Goal: Task Accomplishment & Management: Complete application form

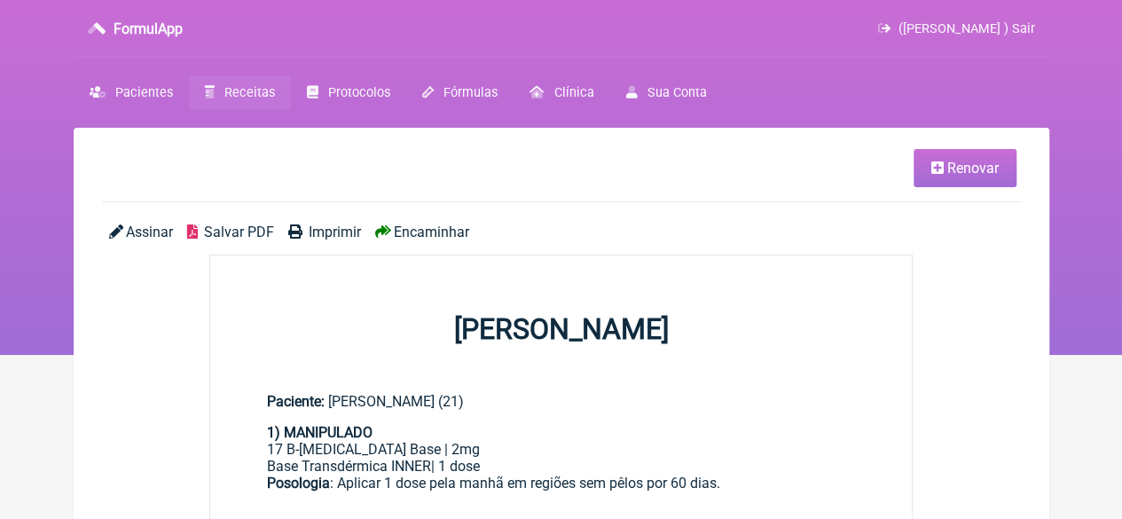
click at [247, 90] on span "Receitas" at bounding box center [249, 92] width 51 height 15
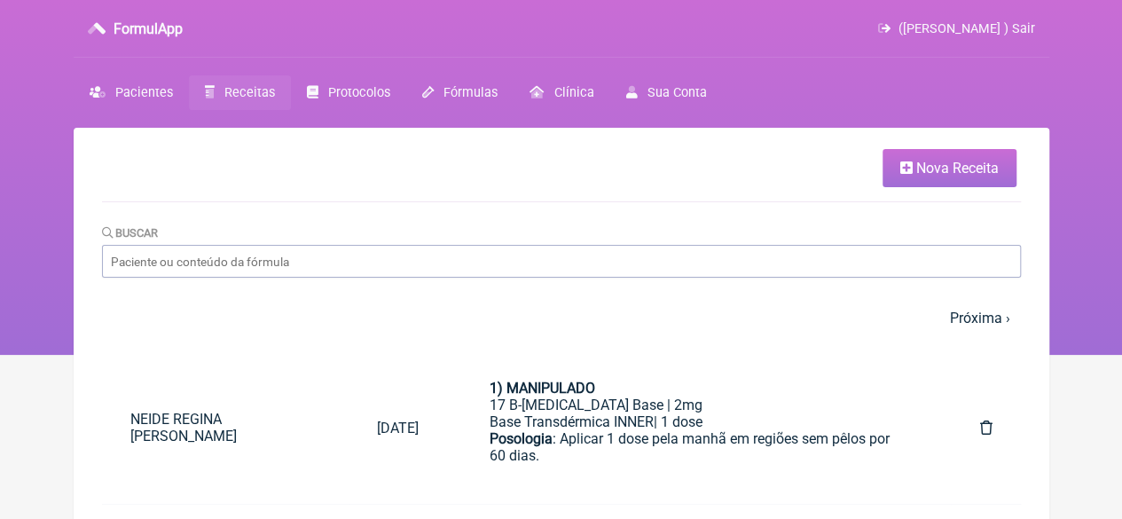
drag, startPoint x: 904, startPoint y: 169, endPoint x: 885, endPoint y: 168, distance: 18.7
click at [905, 168] on icon at bounding box center [906, 168] width 12 height 14
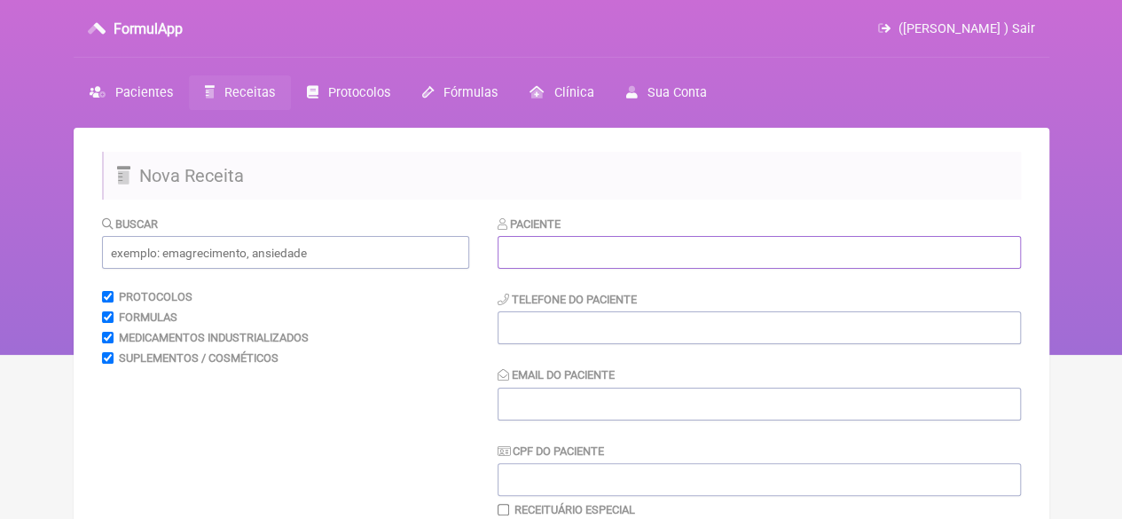
click at [596, 253] on input "text" at bounding box center [759, 252] width 523 height 33
paste input "[PERSON_NAME]"
type input "[PERSON_NAME]"
click at [544, 333] on input "tel" at bounding box center [759, 327] width 523 height 33
type input "21"
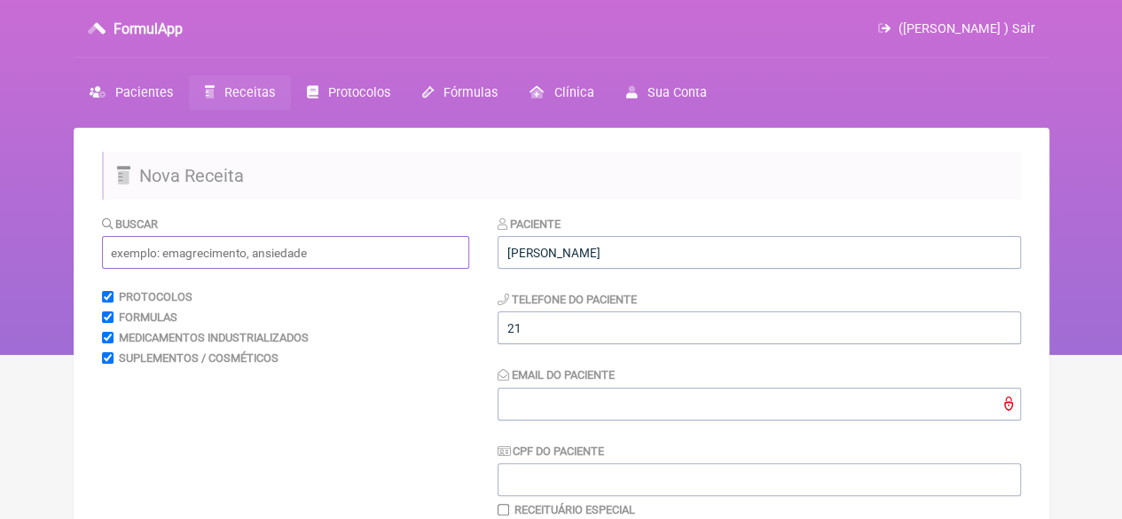
click at [374, 251] on input "text" at bounding box center [285, 252] width 367 height 33
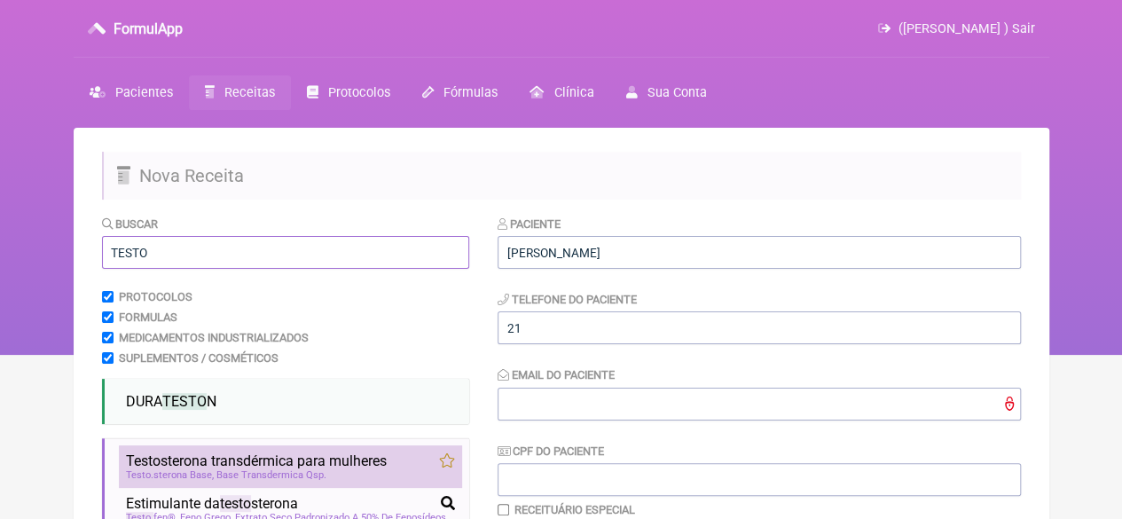
type input "TESTO"
drag, startPoint x: 238, startPoint y: 460, endPoint x: 350, endPoint y: 454, distance: 112.8
click at [238, 459] on span "Testo sterona transdérmica para mulheres" at bounding box center [256, 460] width 261 height 17
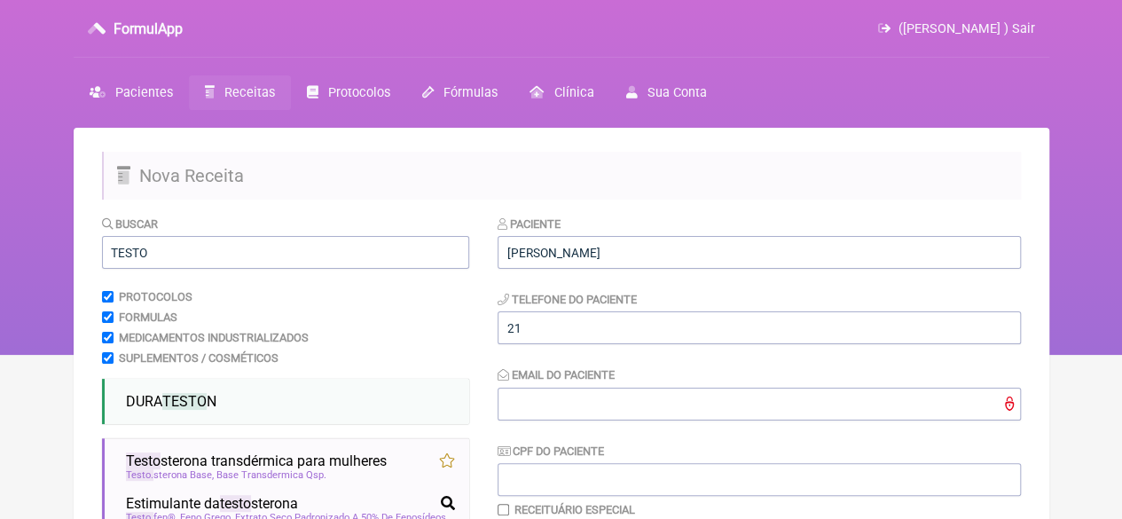
scroll to position [452, 0]
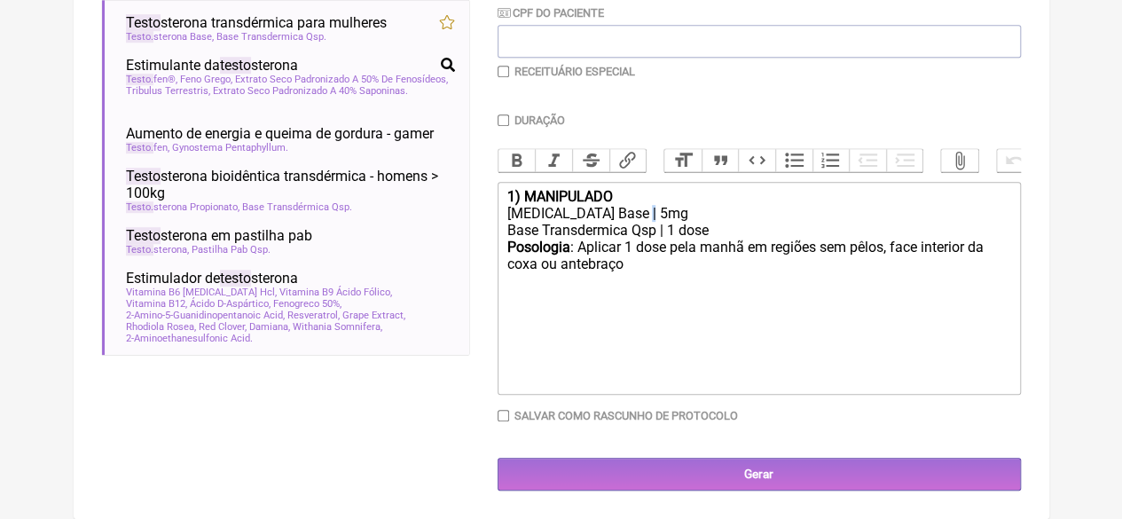
click at [638, 212] on div "[MEDICAL_DATA] Base | 5mg" at bounding box center [759, 213] width 504 height 17
type trix-editor "<div><strong>1) MANIPULADO</strong></div><div>[MEDICAL_DATA] Base | 6mg</div><d…"
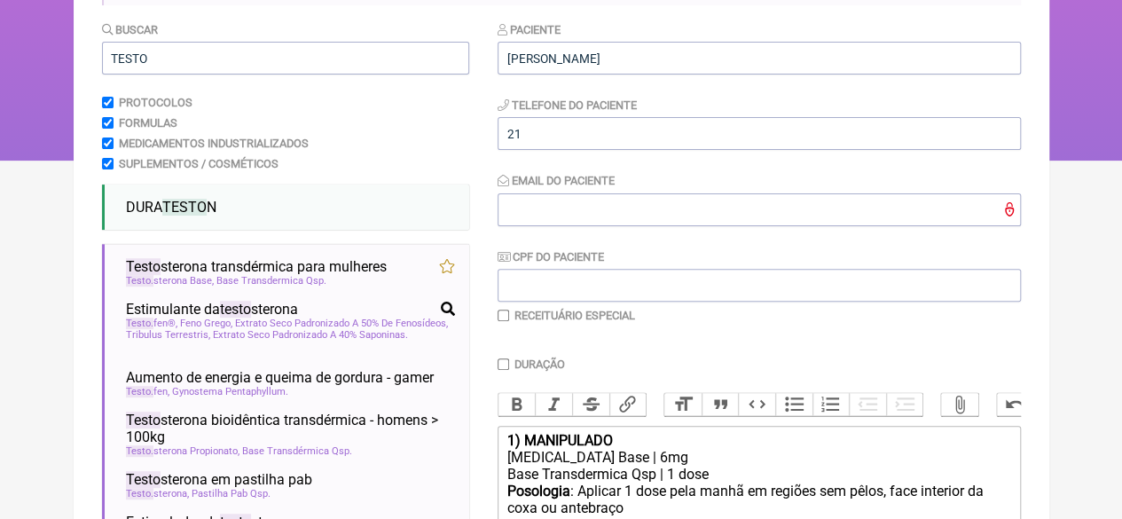
scroll to position [186, 0]
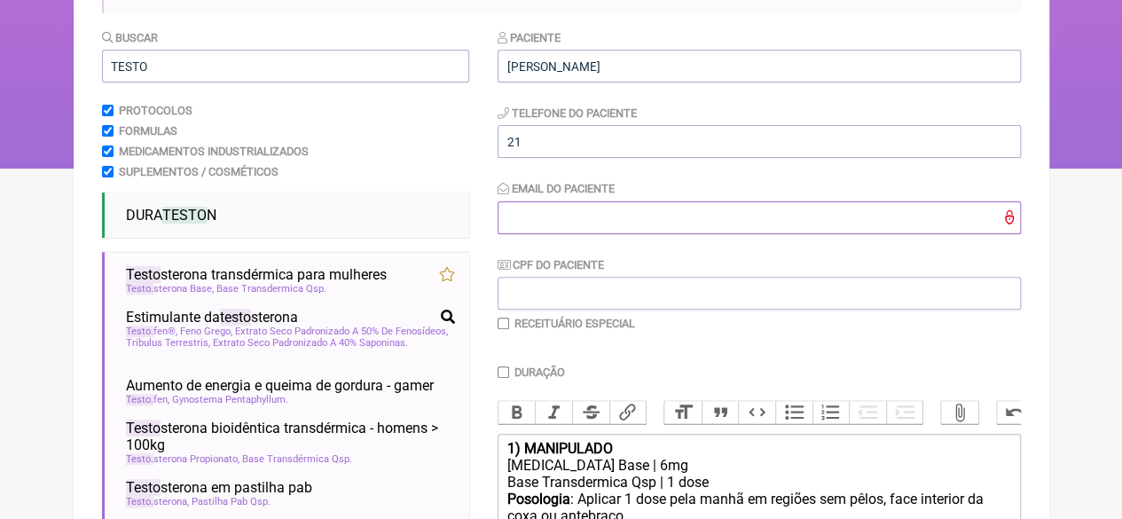
click at [557, 226] on input "Email do Paciente" at bounding box center [759, 217] width 523 height 33
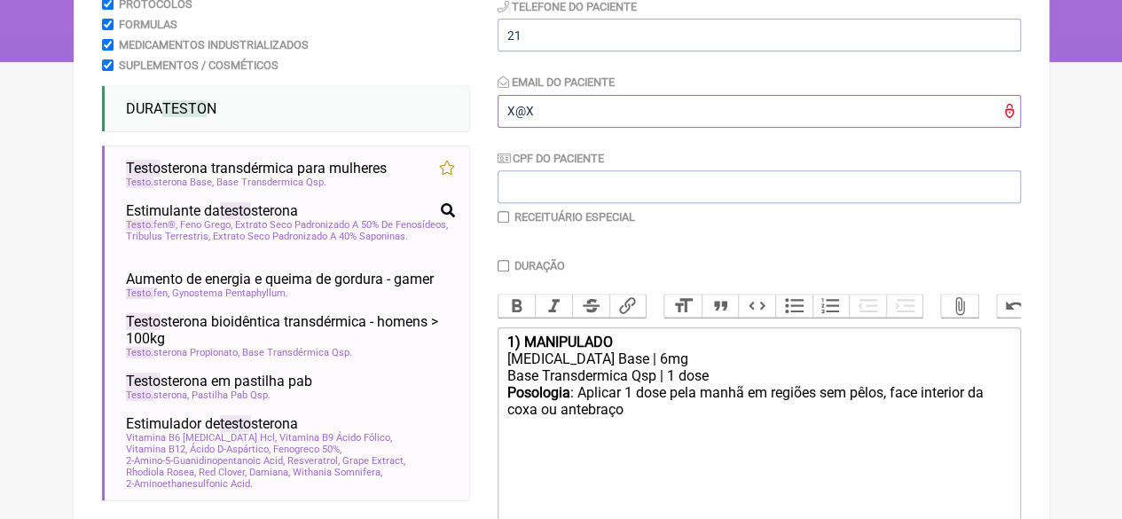
scroll to position [452, 0]
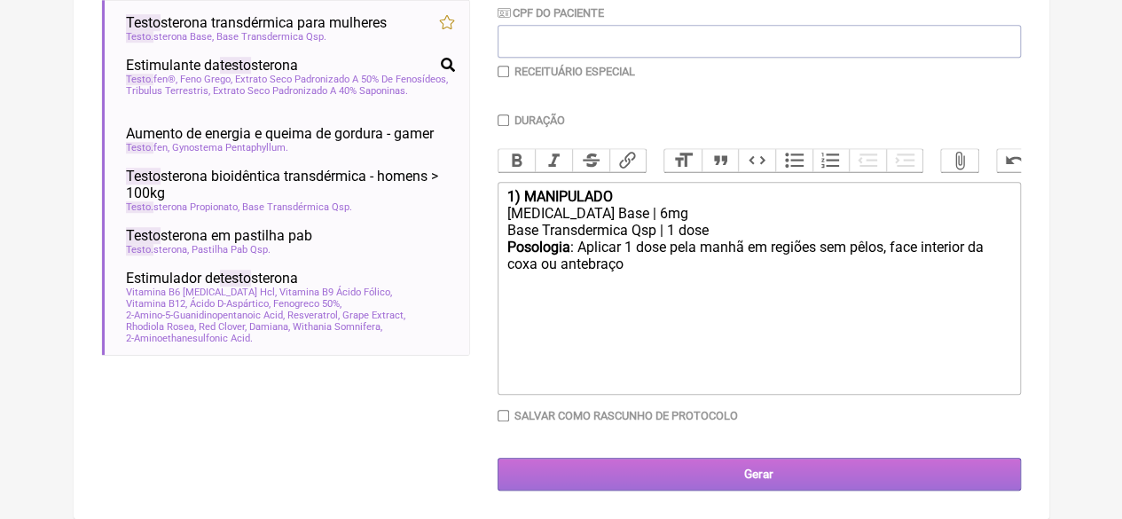
type input "X@X"
click at [701, 471] on input "Gerar" at bounding box center [759, 474] width 523 height 33
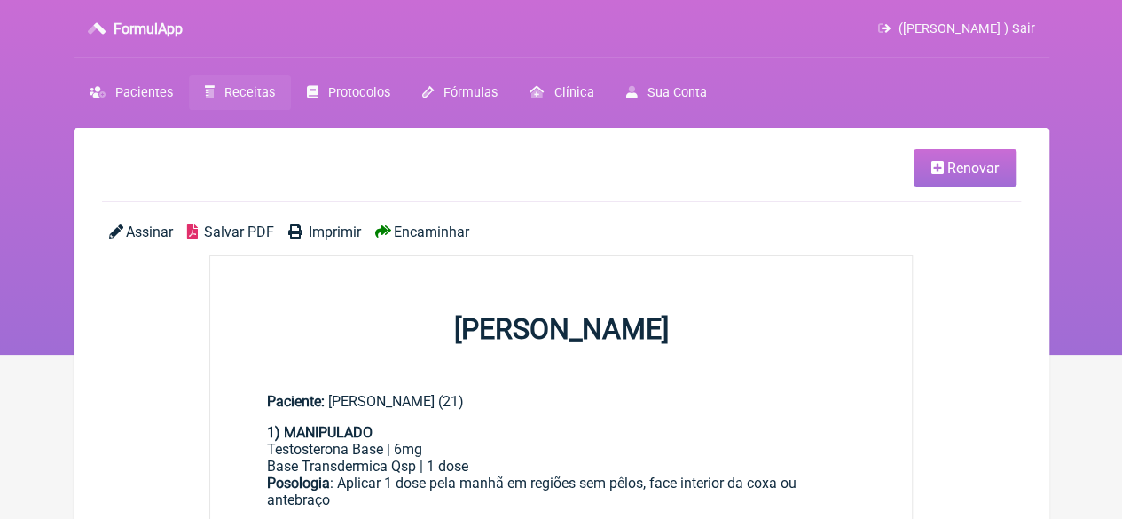
click at [310, 237] on span "Imprimir" at bounding box center [335, 232] width 52 height 17
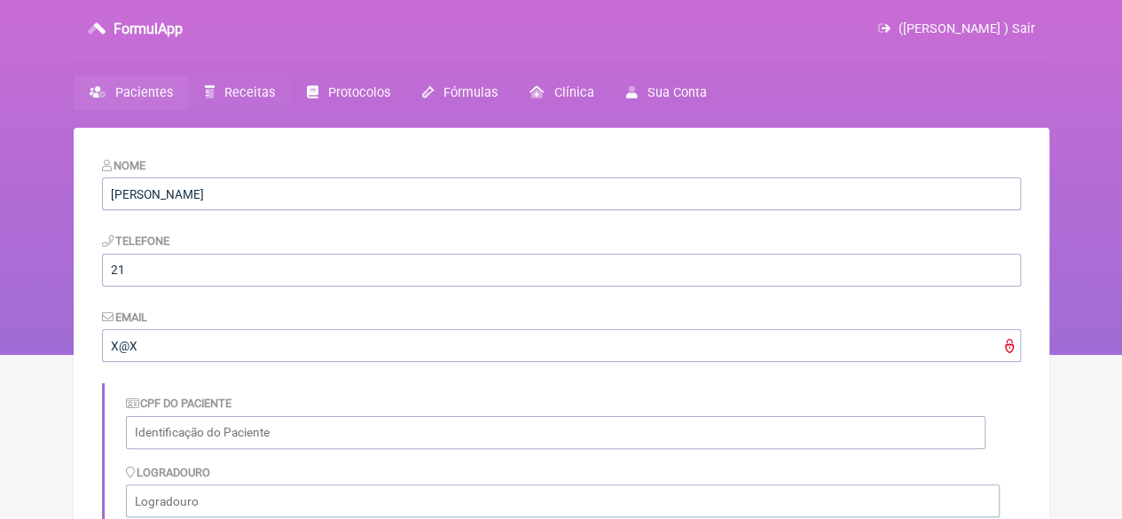
click at [235, 88] on span "Receitas" at bounding box center [249, 92] width 51 height 15
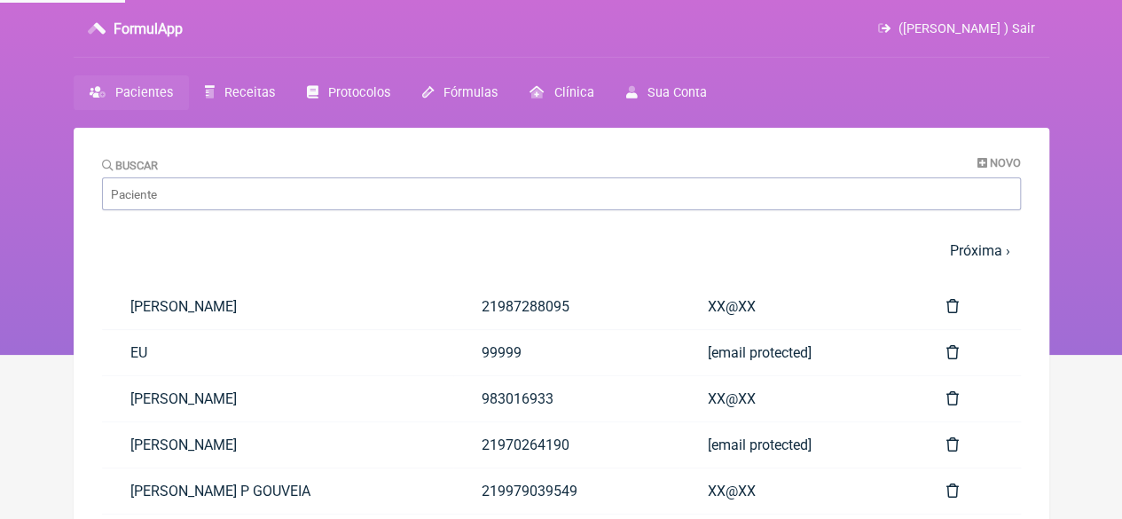
click at [155, 102] on link "Pacientes" at bounding box center [131, 92] width 115 height 35
